Goal: Information Seeking & Learning: Learn about a topic

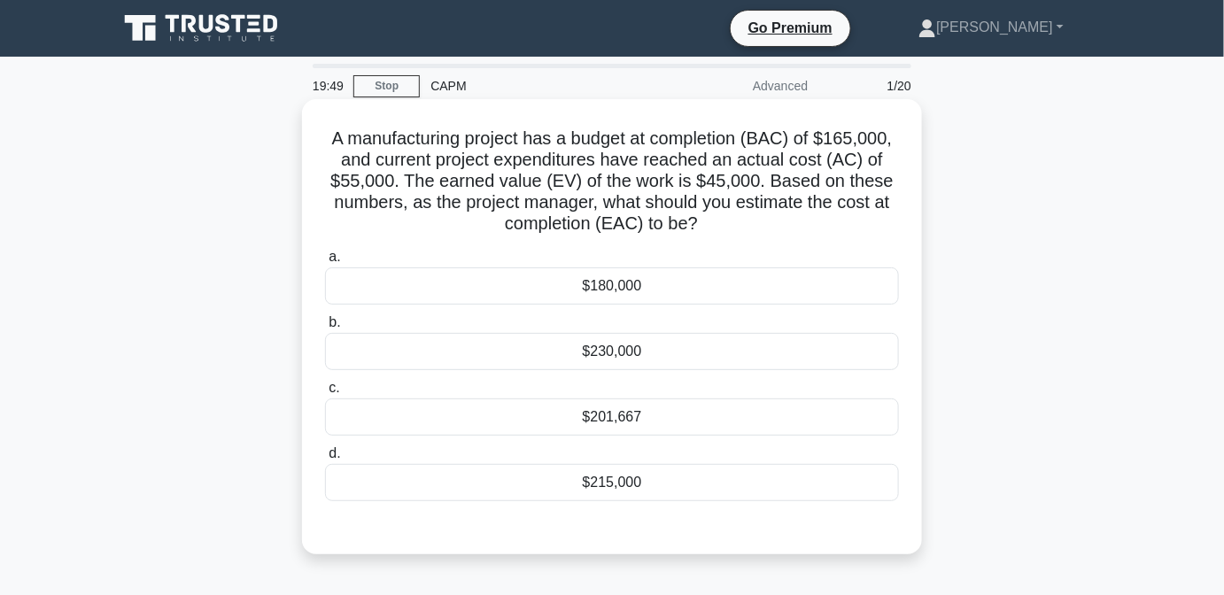
click at [710, 415] on div "$201,667" at bounding box center [612, 417] width 574 height 37
click at [325, 394] on input "c. $201,667" at bounding box center [325, 389] width 0 height 12
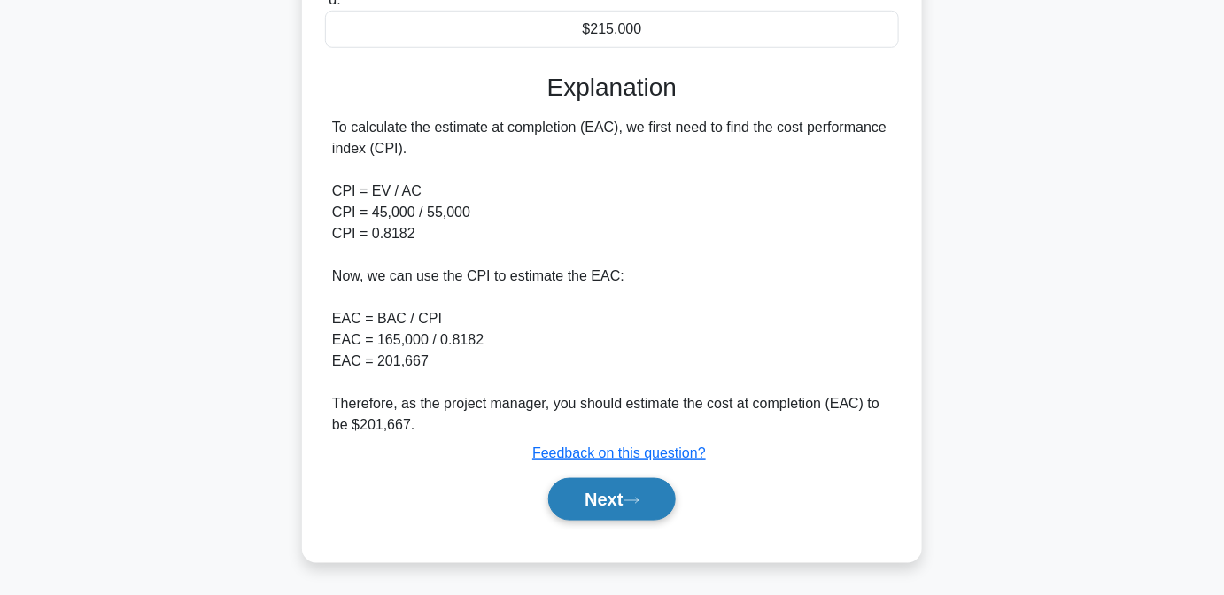
click at [633, 500] on icon at bounding box center [632, 501] width 16 height 10
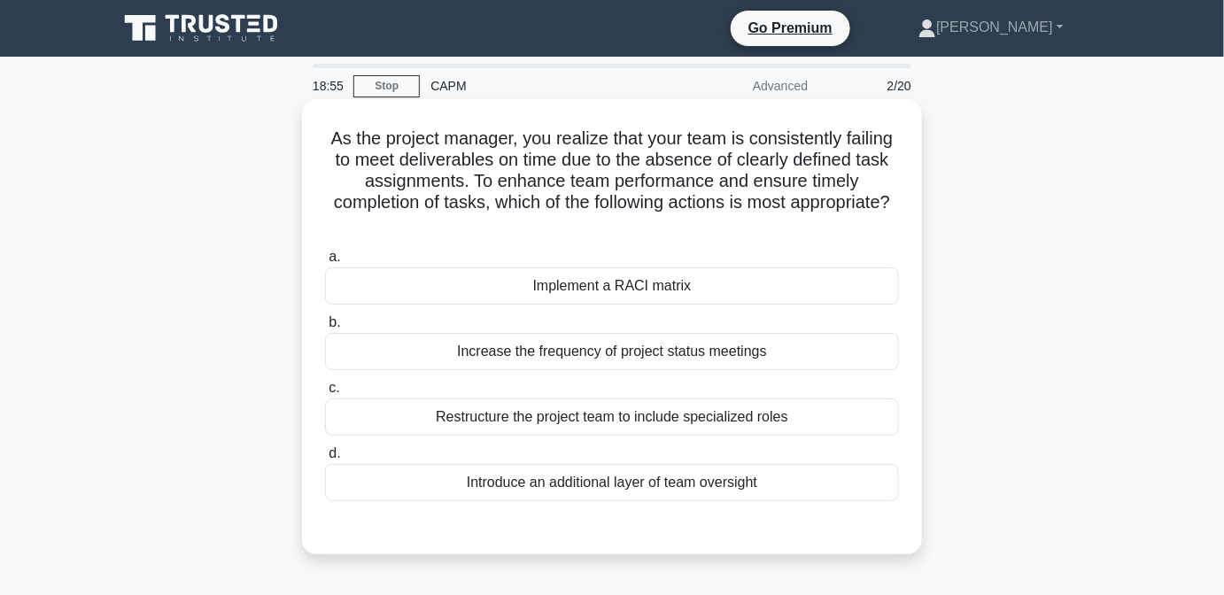
click at [669, 282] on div "Implement a RACI matrix" at bounding box center [612, 286] width 574 height 37
click at [325, 263] on input "a. Implement a RACI matrix" at bounding box center [325, 258] width 0 height 12
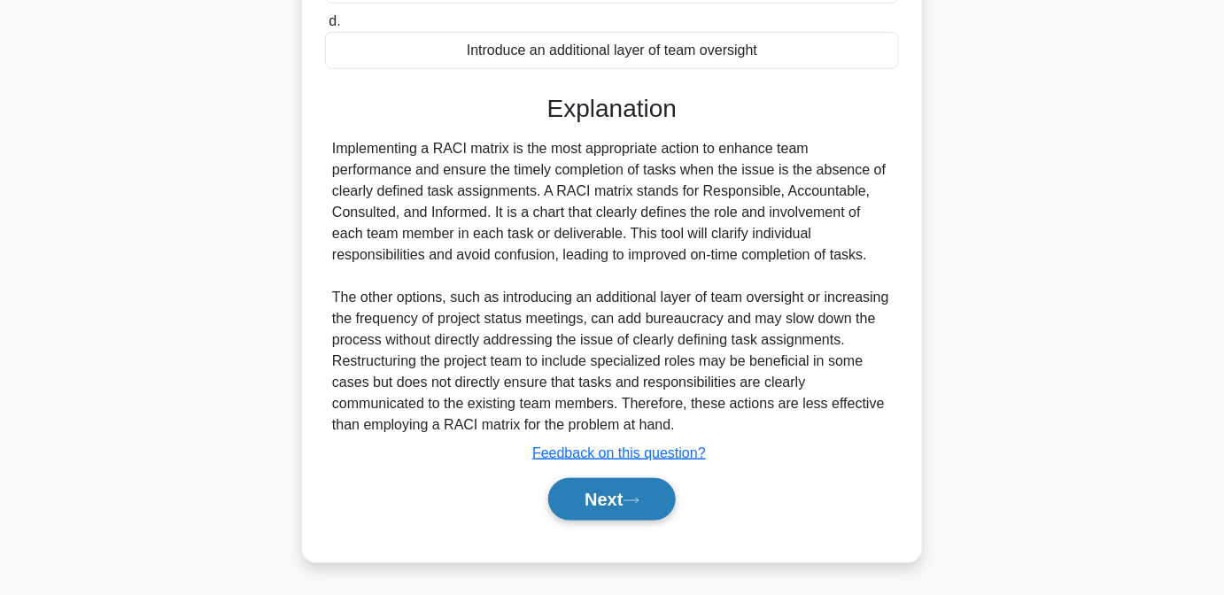
click at [638, 499] on icon at bounding box center [632, 501] width 16 height 10
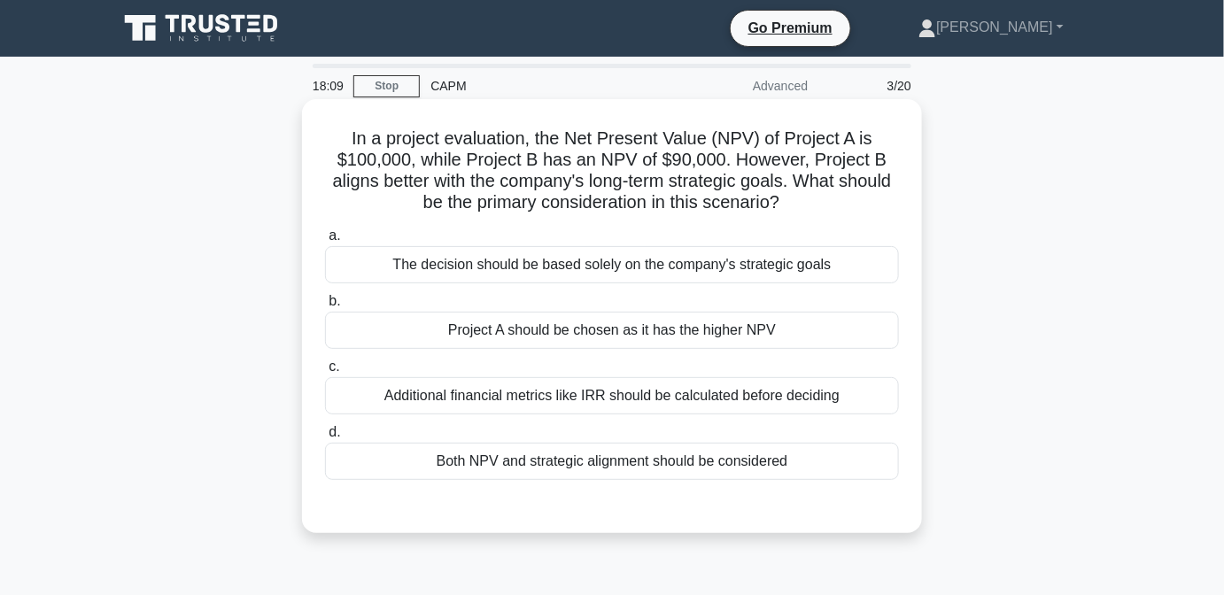
click at [652, 462] on div "Both NPV and strategic alignment should be considered" at bounding box center [612, 461] width 574 height 37
click at [325, 438] on input "d. Both NPV and strategic alignment should be considered" at bounding box center [325, 433] width 0 height 12
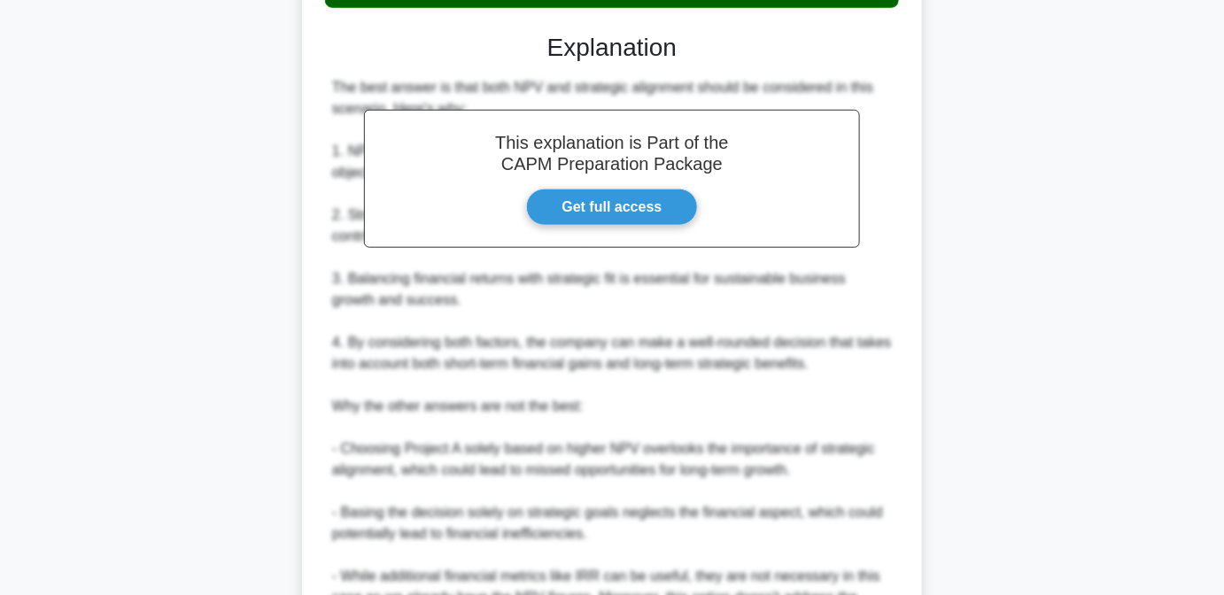
scroll to position [725, 0]
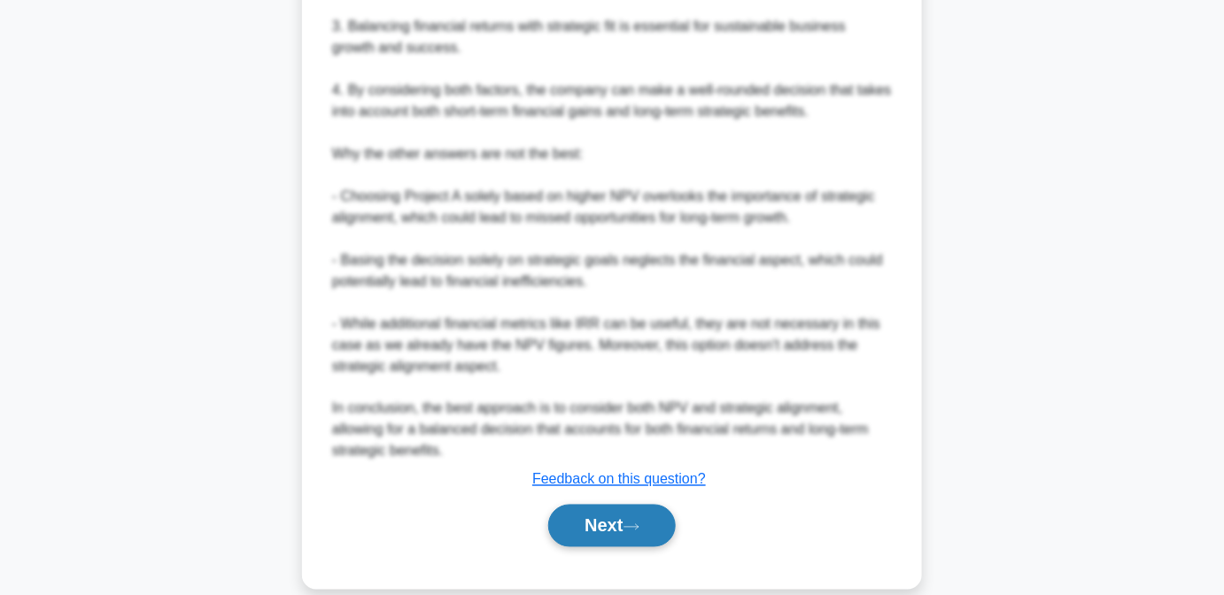
click at [620, 524] on button "Next" at bounding box center [611, 526] width 127 height 43
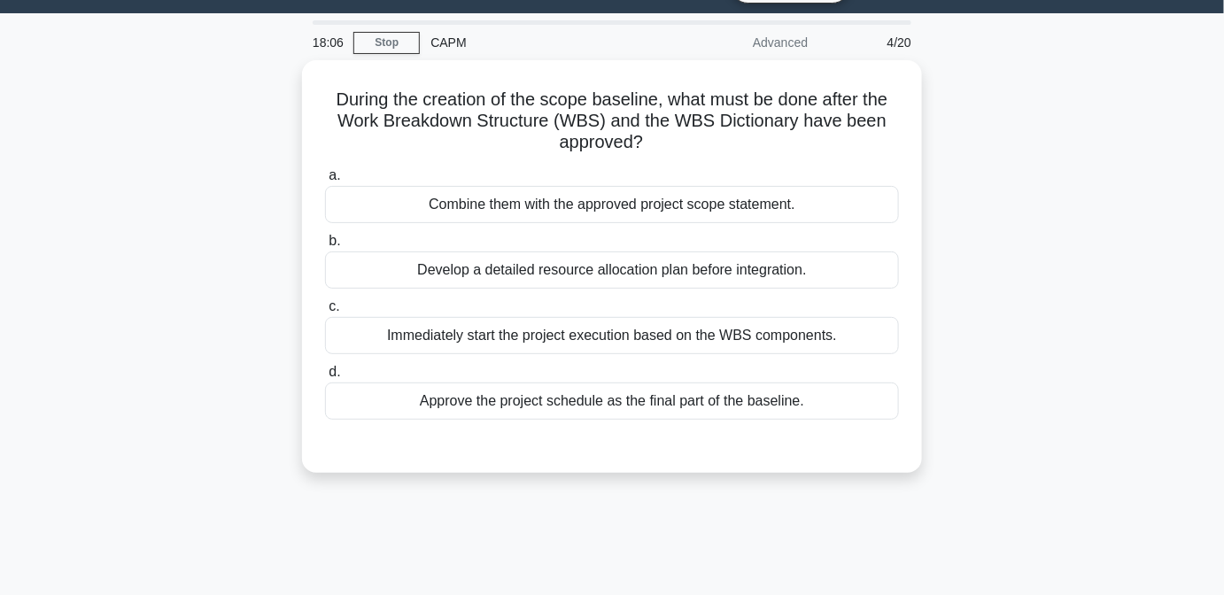
scroll to position [40, 0]
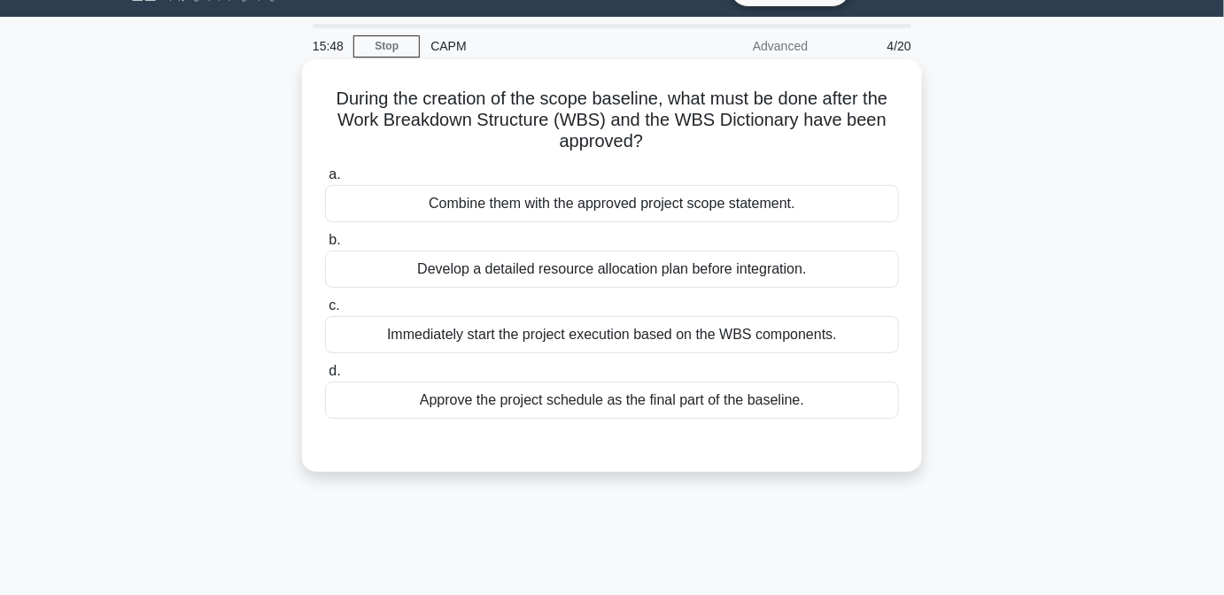
click at [517, 273] on div "Develop a detailed resource allocation plan before integration." at bounding box center [612, 269] width 574 height 37
click at [325, 246] on input "b. Develop a detailed resource allocation plan before integration." at bounding box center [325, 241] width 0 height 12
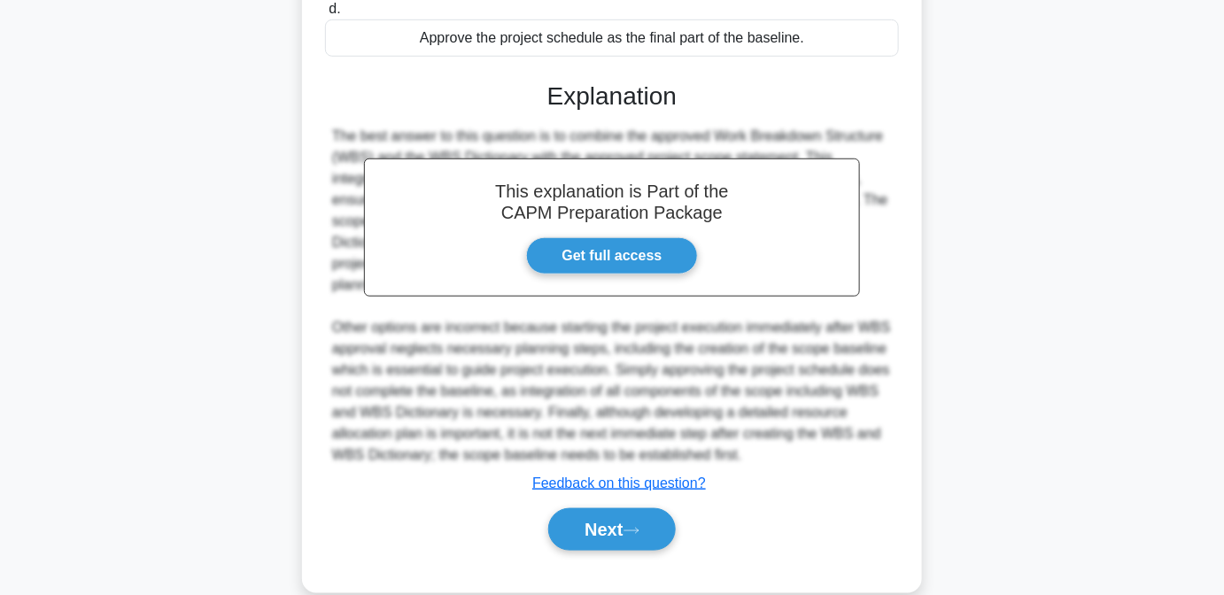
scroll to position [433, 0]
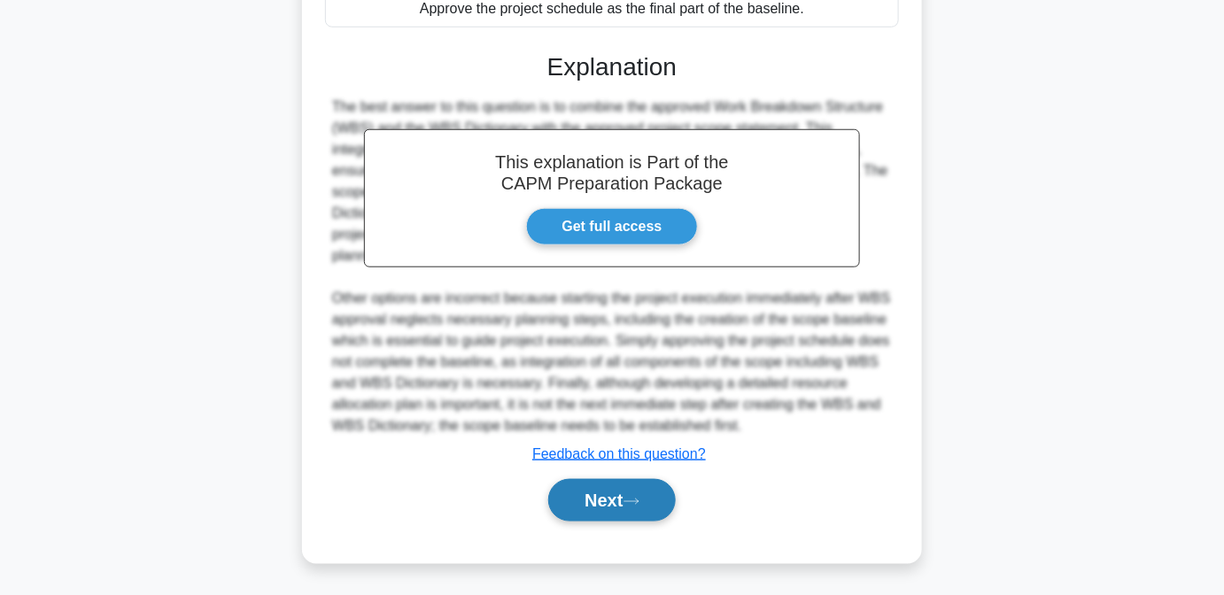
click at [594, 496] on button "Next" at bounding box center [611, 500] width 127 height 43
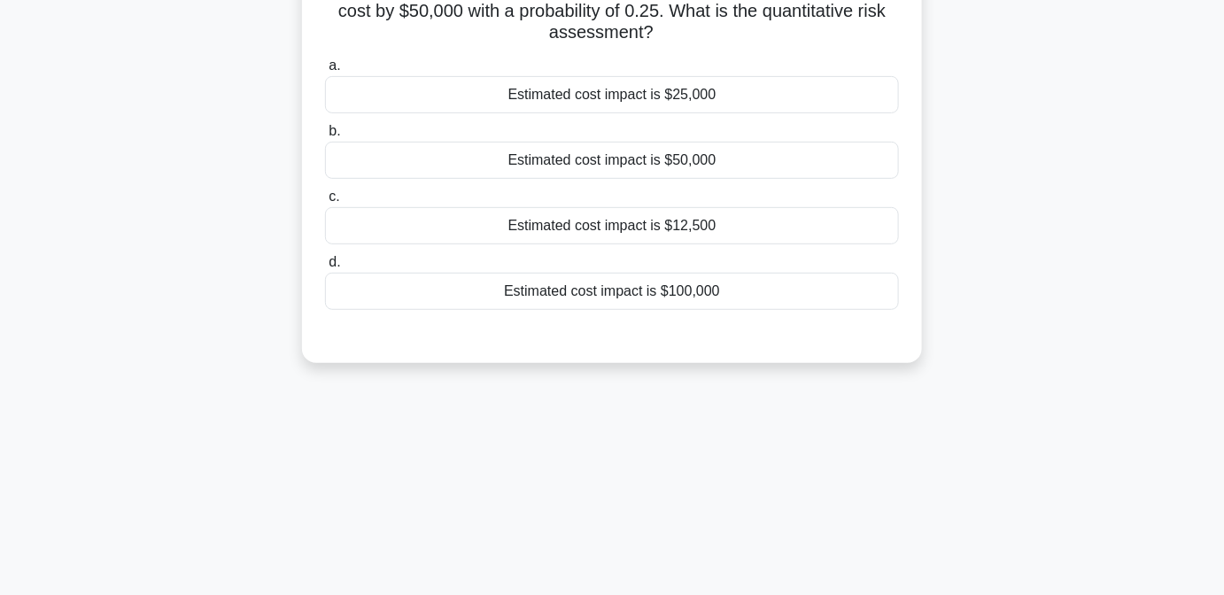
scroll to position [0, 0]
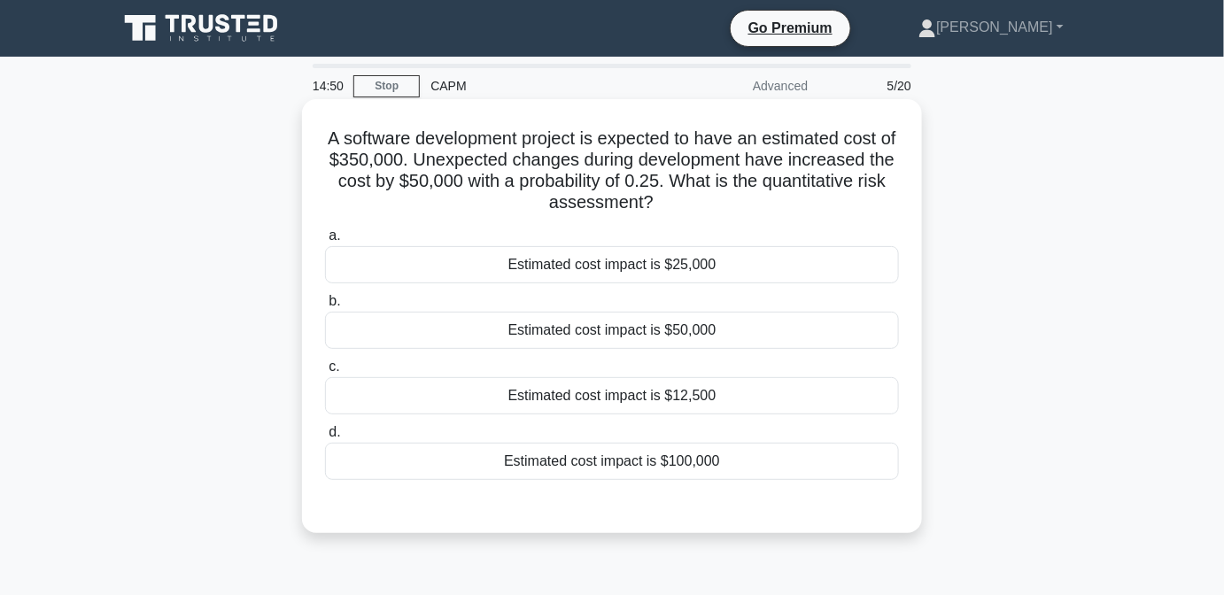
click at [709, 398] on div "Estimated cost impact is $12,500" at bounding box center [612, 395] width 574 height 37
click at [325, 373] on input "c. Estimated cost impact is $12,500" at bounding box center [325, 367] width 0 height 12
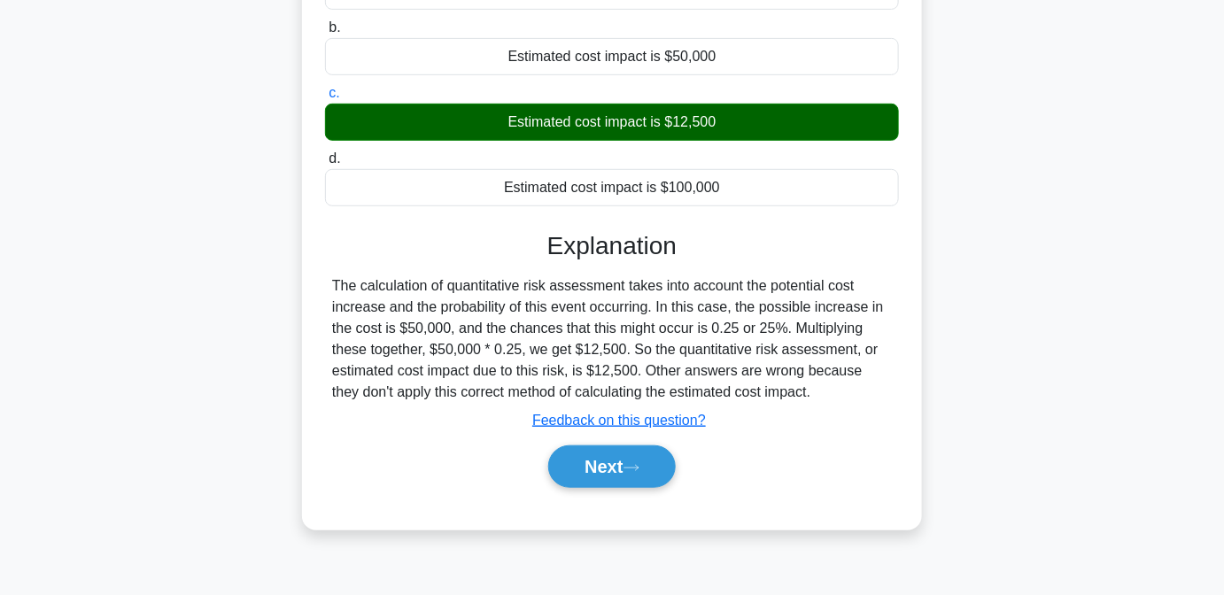
scroll to position [361, 0]
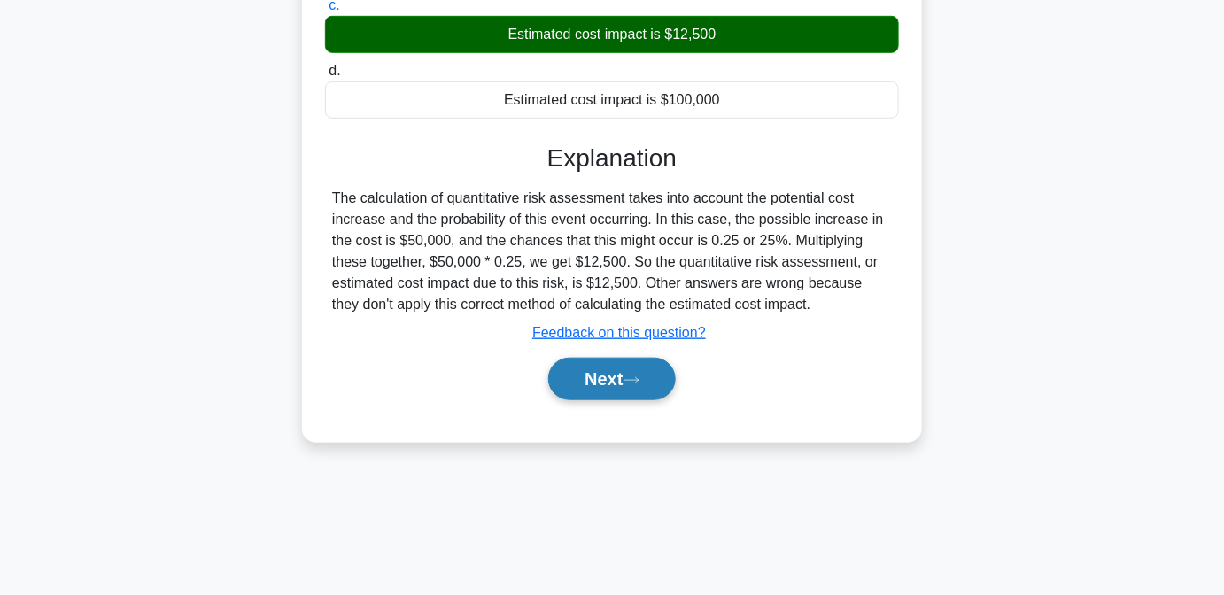
click at [640, 376] on icon at bounding box center [632, 381] width 16 height 10
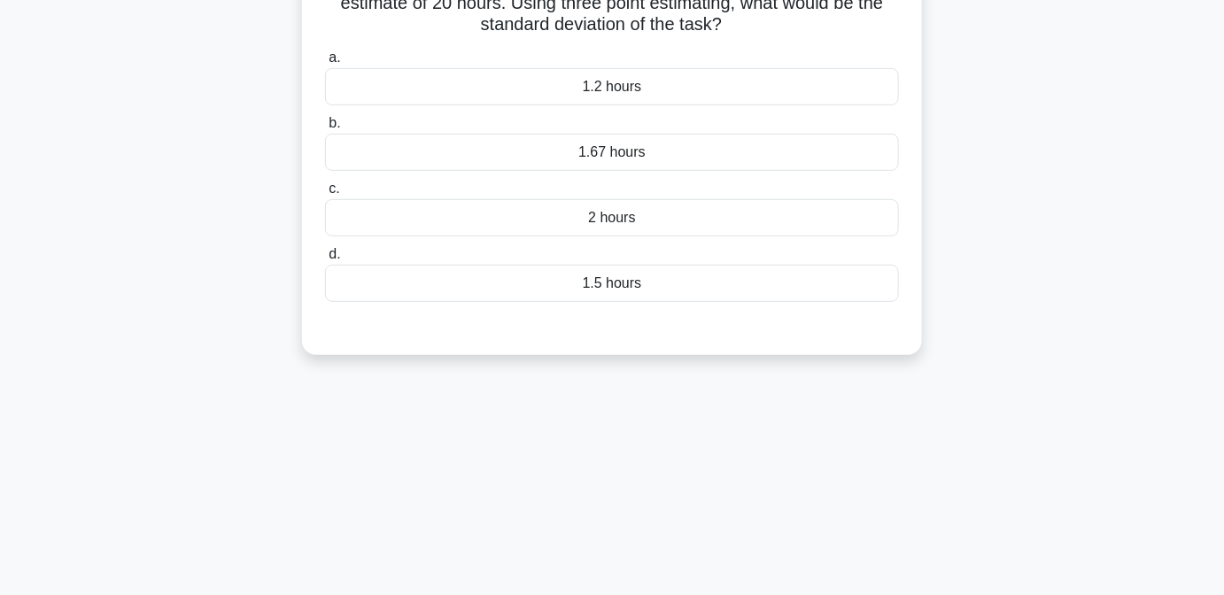
scroll to position [0, 0]
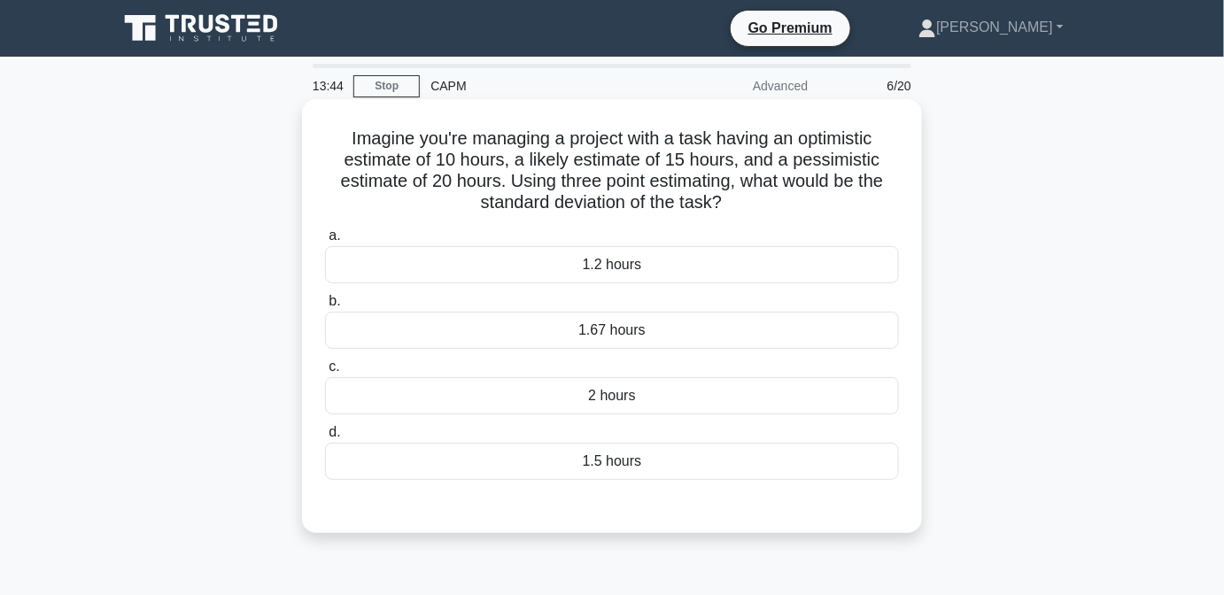
click at [667, 334] on div "1.67 hours" at bounding box center [612, 330] width 574 height 37
click at [325, 307] on input "b. 1.67 hours" at bounding box center [325, 302] width 0 height 12
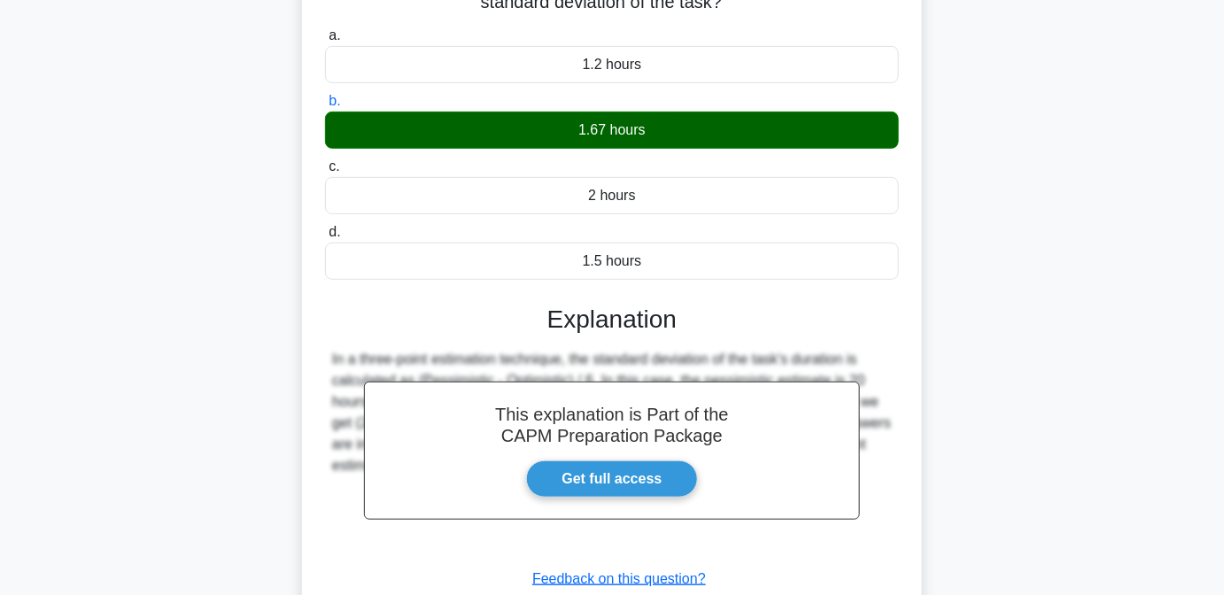
scroll to position [361, 0]
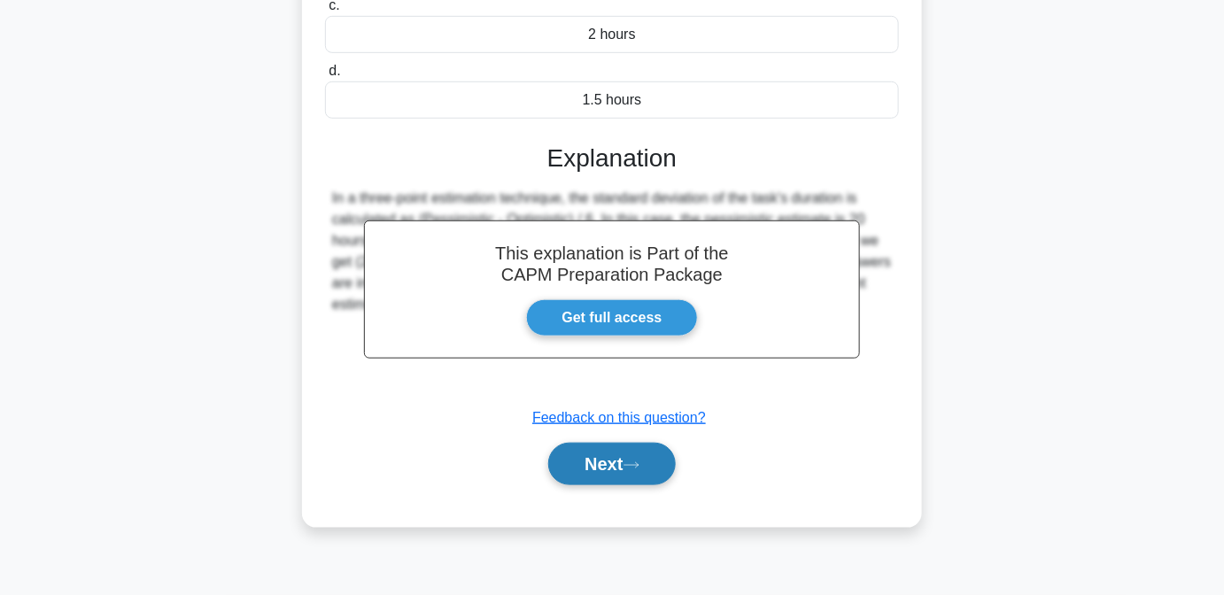
click at [624, 446] on button "Next" at bounding box center [611, 464] width 127 height 43
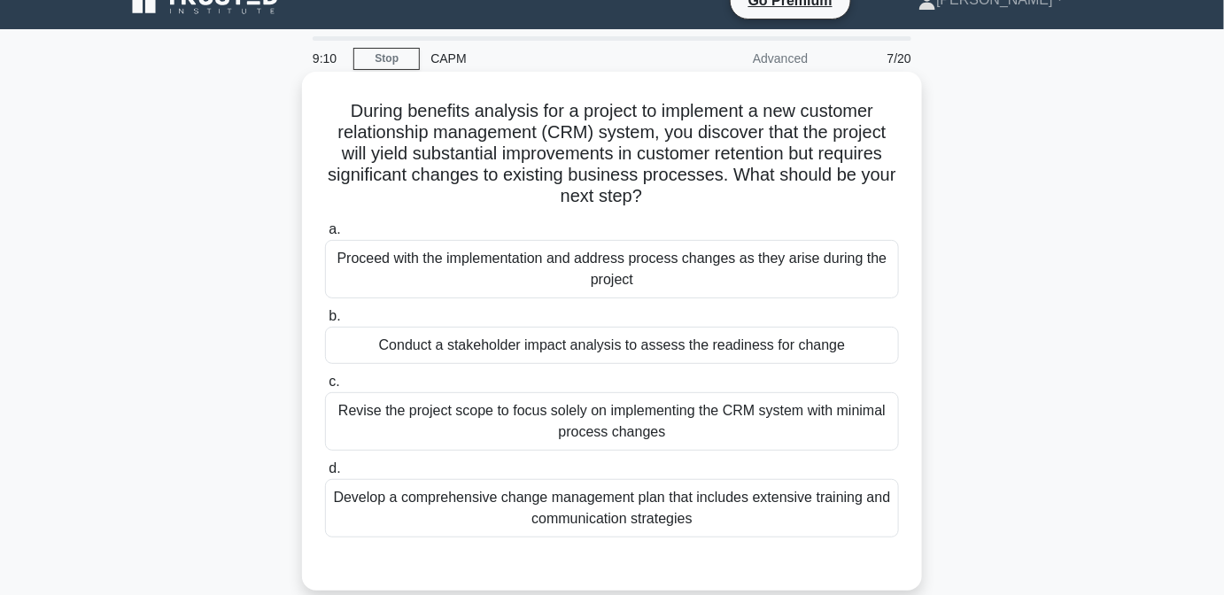
scroll to position [0, 0]
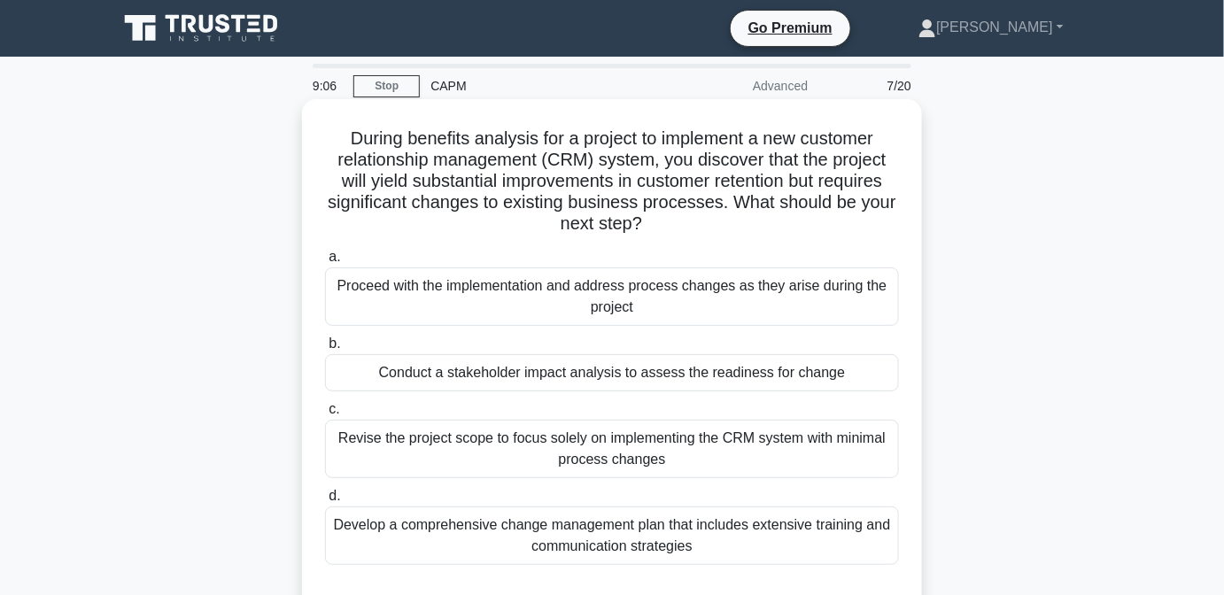
click at [657, 313] on div "Proceed with the implementation and address process changes as they arise durin…" at bounding box center [612, 297] width 574 height 58
click at [325, 263] on input "a. Proceed with the implementation and address process changes as they arise du…" at bounding box center [325, 258] width 0 height 12
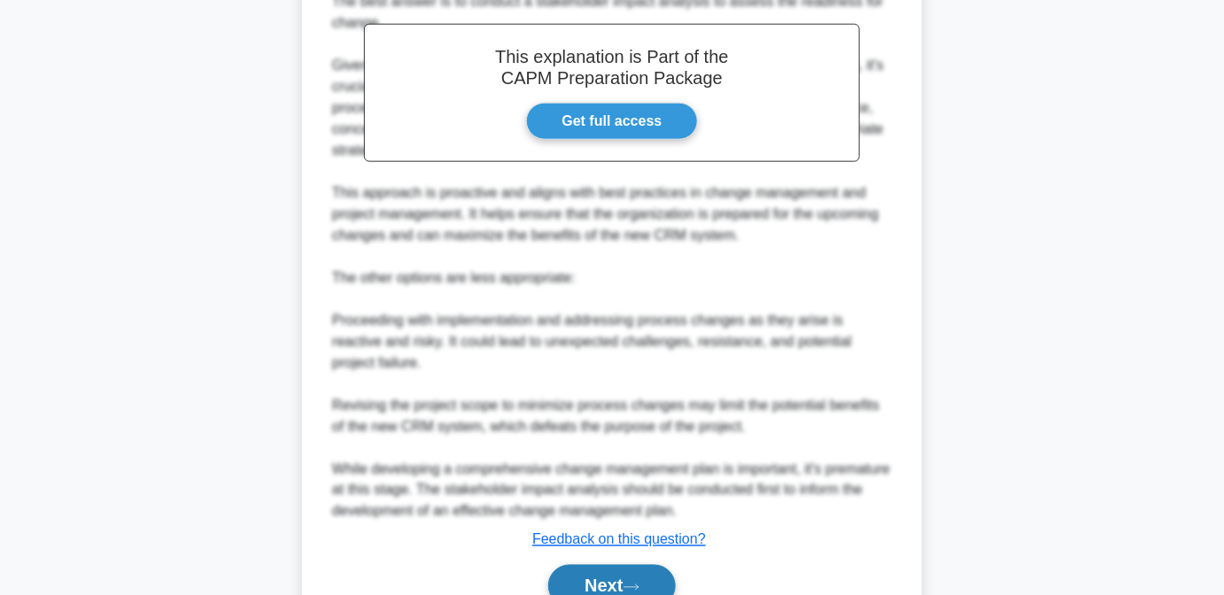
scroll to position [709, 0]
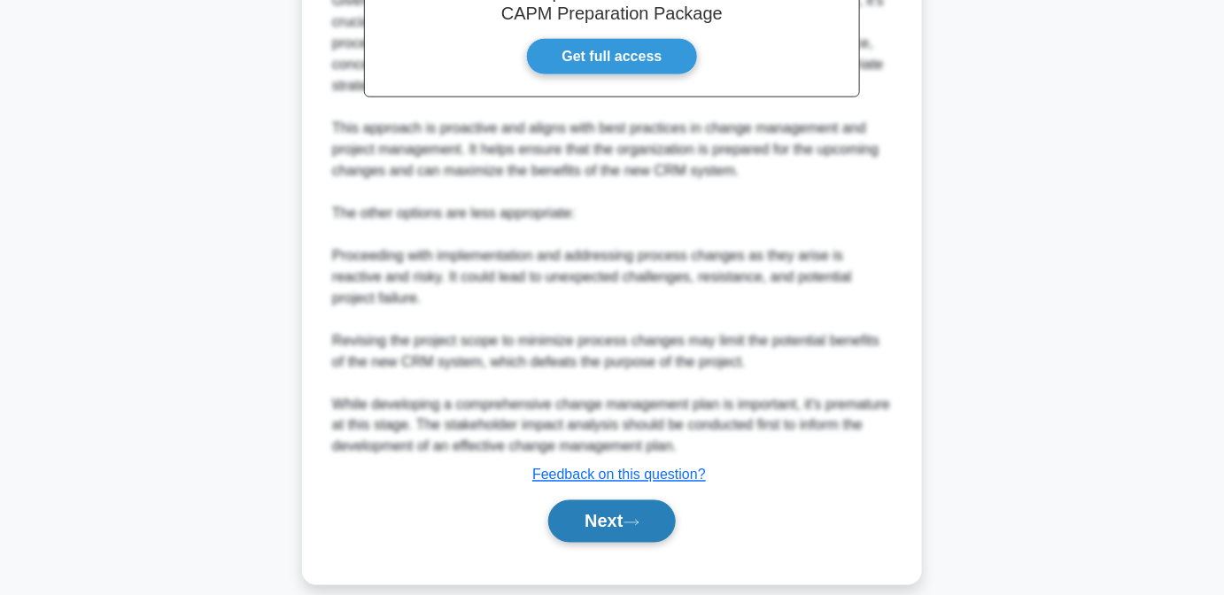
click at [590, 500] on button "Next" at bounding box center [611, 521] width 127 height 43
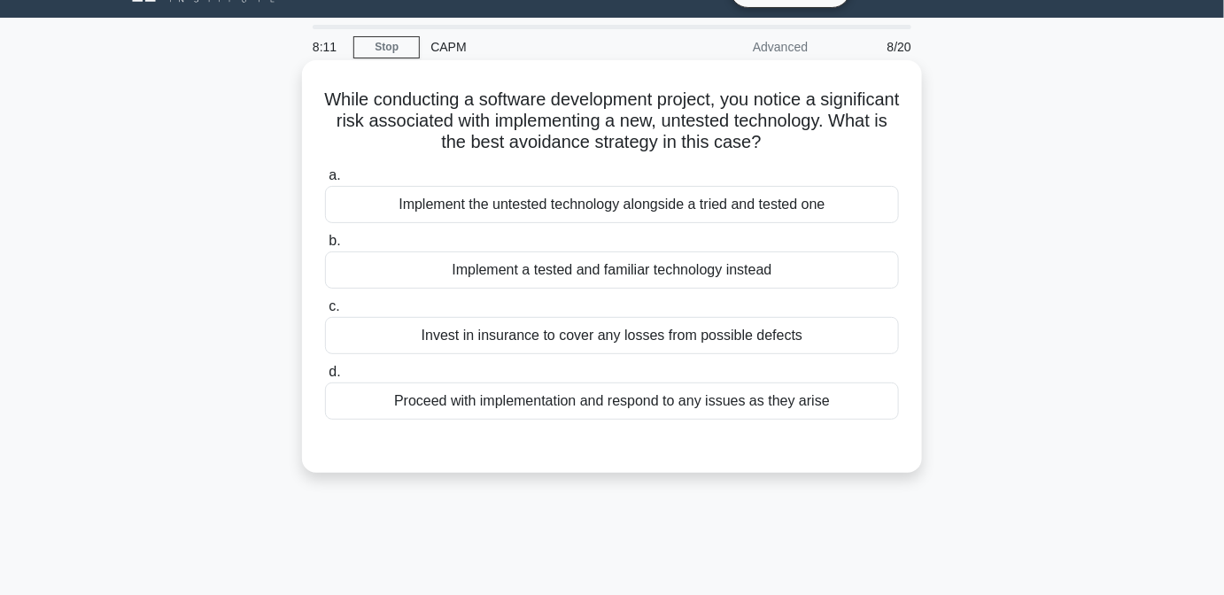
scroll to position [0, 0]
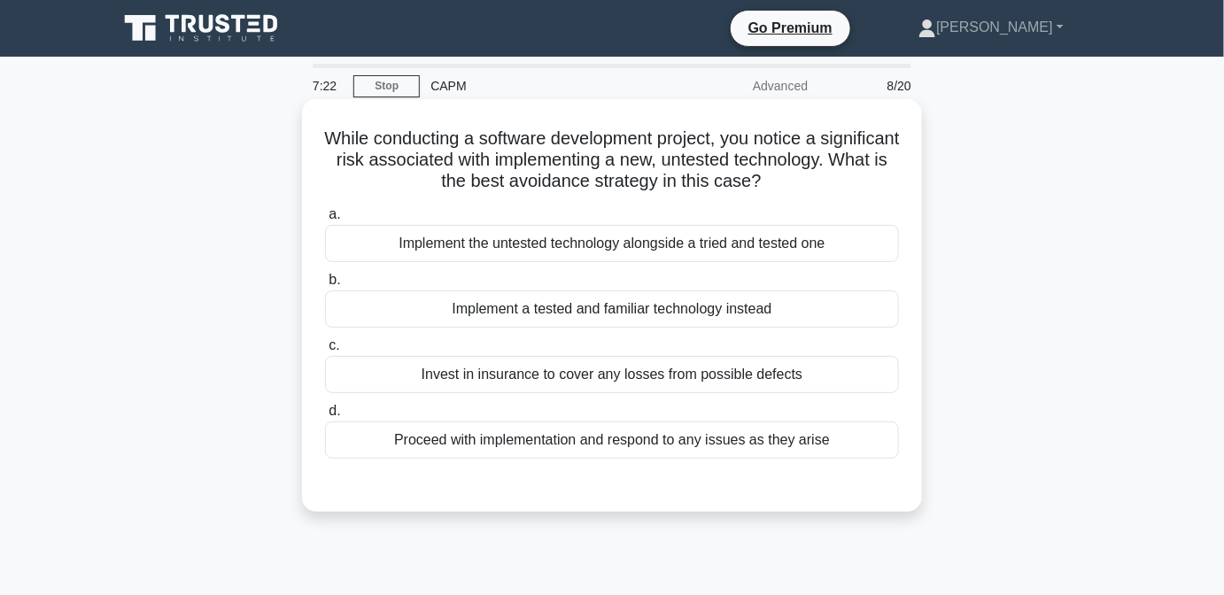
click at [531, 308] on div "Implement a tested and familiar technology instead" at bounding box center [612, 309] width 574 height 37
click at [547, 308] on div "Implement a tested and familiar technology instead" at bounding box center [612, 309] width 574 height 37
click at [325, 286] on input "b. Implement a tested and familiar technology instead" at bounding box center [325, 281] width 0 height 12
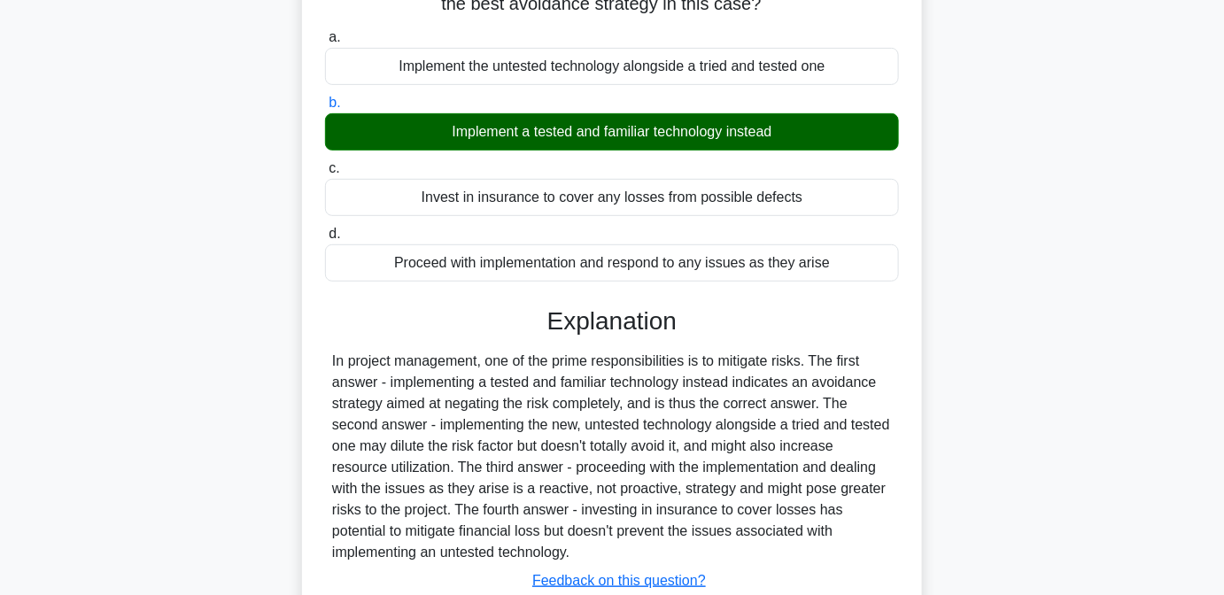
scroll to position [361, 0]
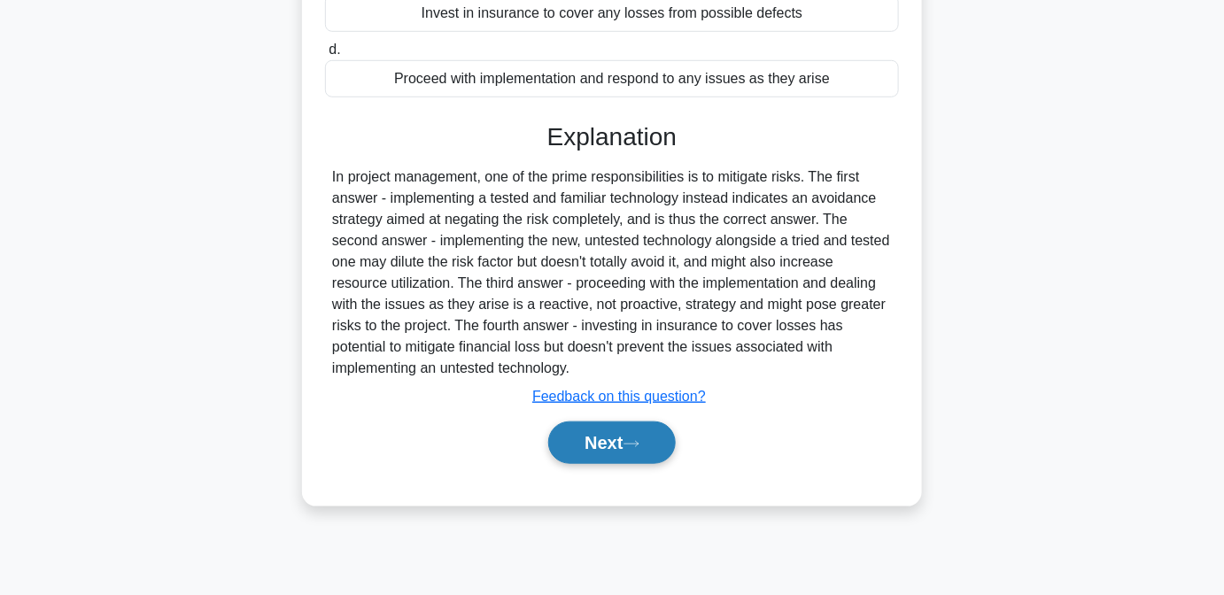
click at [632, 433] on button "Next" at bounding box center [611, 443] width 127 height 43
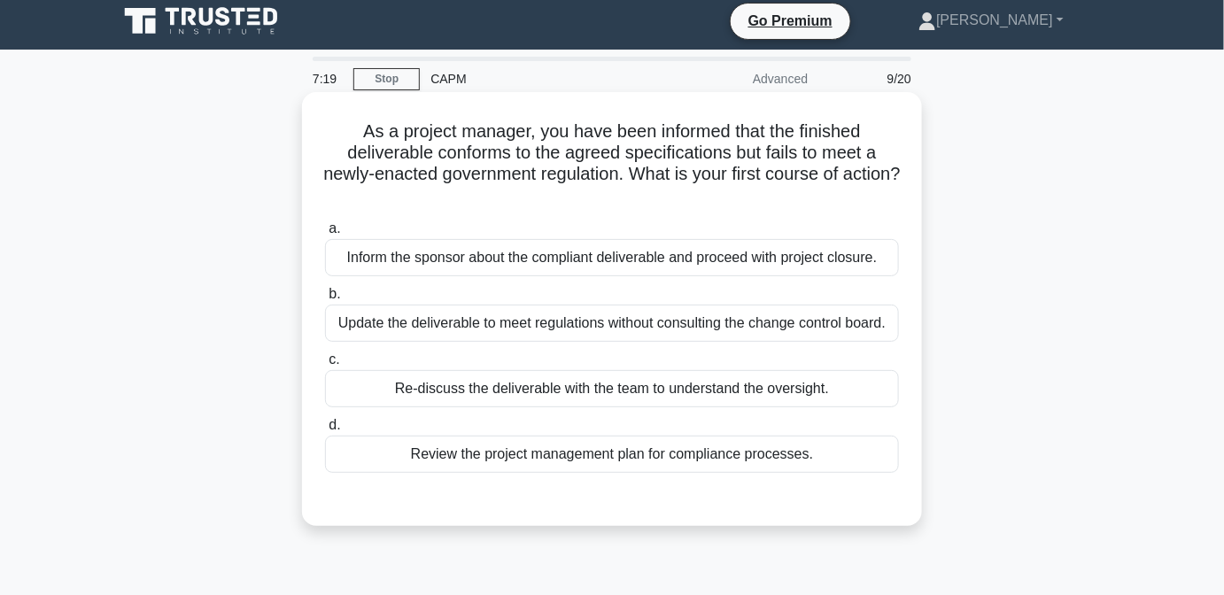
scroll to position [0, 0]
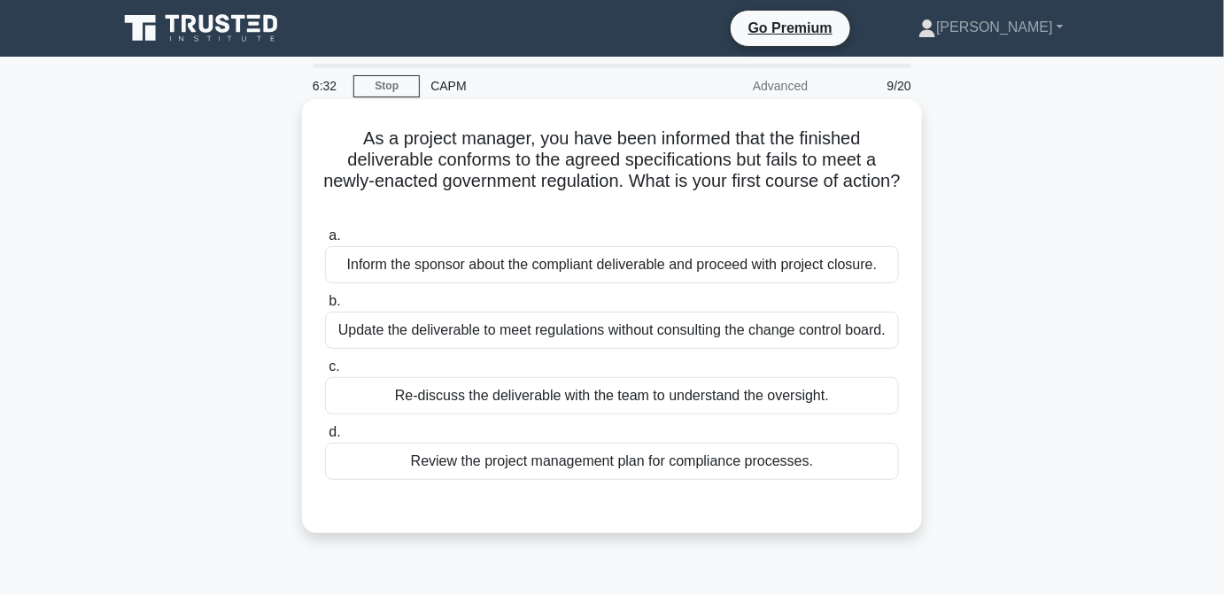
drag, startPoint x: 623, startPoint y: 403, endPoint x: 642, endPoint y: 414, distance: 22.2
click at [632, 410] on div "Re-discuss the deliverable with the team to understand the oversight." at bounding box center [612, 395] width 574 height 37
click at [655, 393] on div "Re-discuss the deliverable with the team to understand the oversight." at bounding box center [612, 395] width 574 height 37
click at [325, 373] on input "c. Re-discuss the deliverable with the team to understand the oversight." at bounding box center [325, 367] width 0 height 12
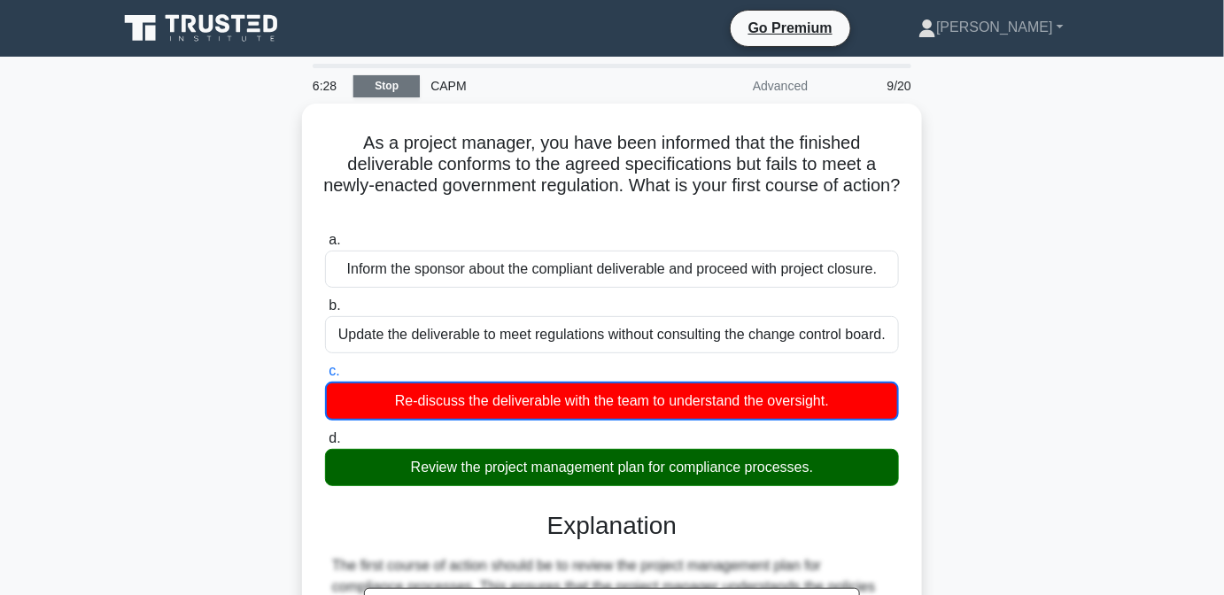
click at [394, 88] on link "Stop" at bounding box center [386, 86] width 66 height 22
